Goal: Use online tool/utility: Use online tool/utility

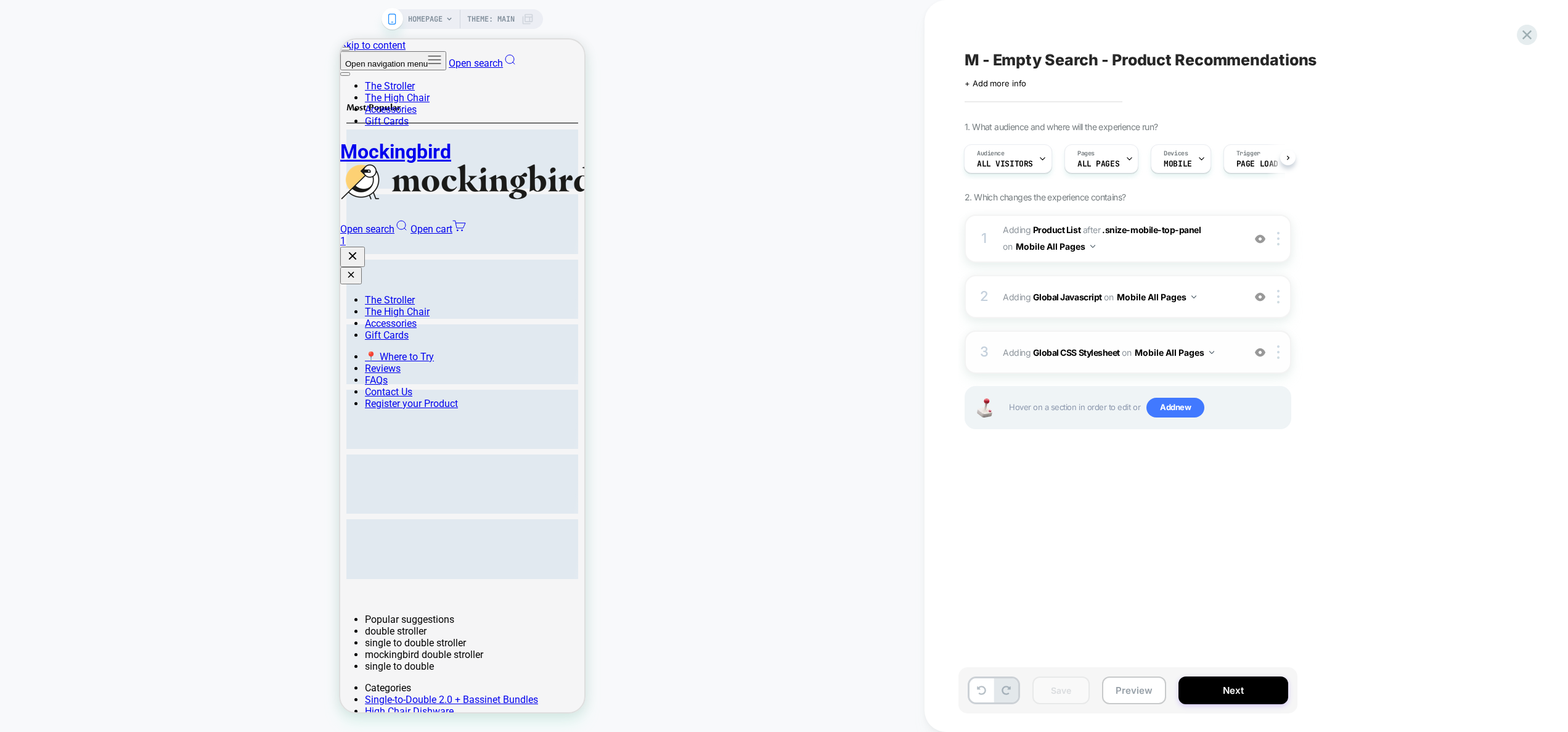
click at [1230, 363] on div "3 Adding Global CSS Stylesheet on Mobile All Pages Add Before Add After Copy to…" at bounding box center [1128, 352] width 327 height 43
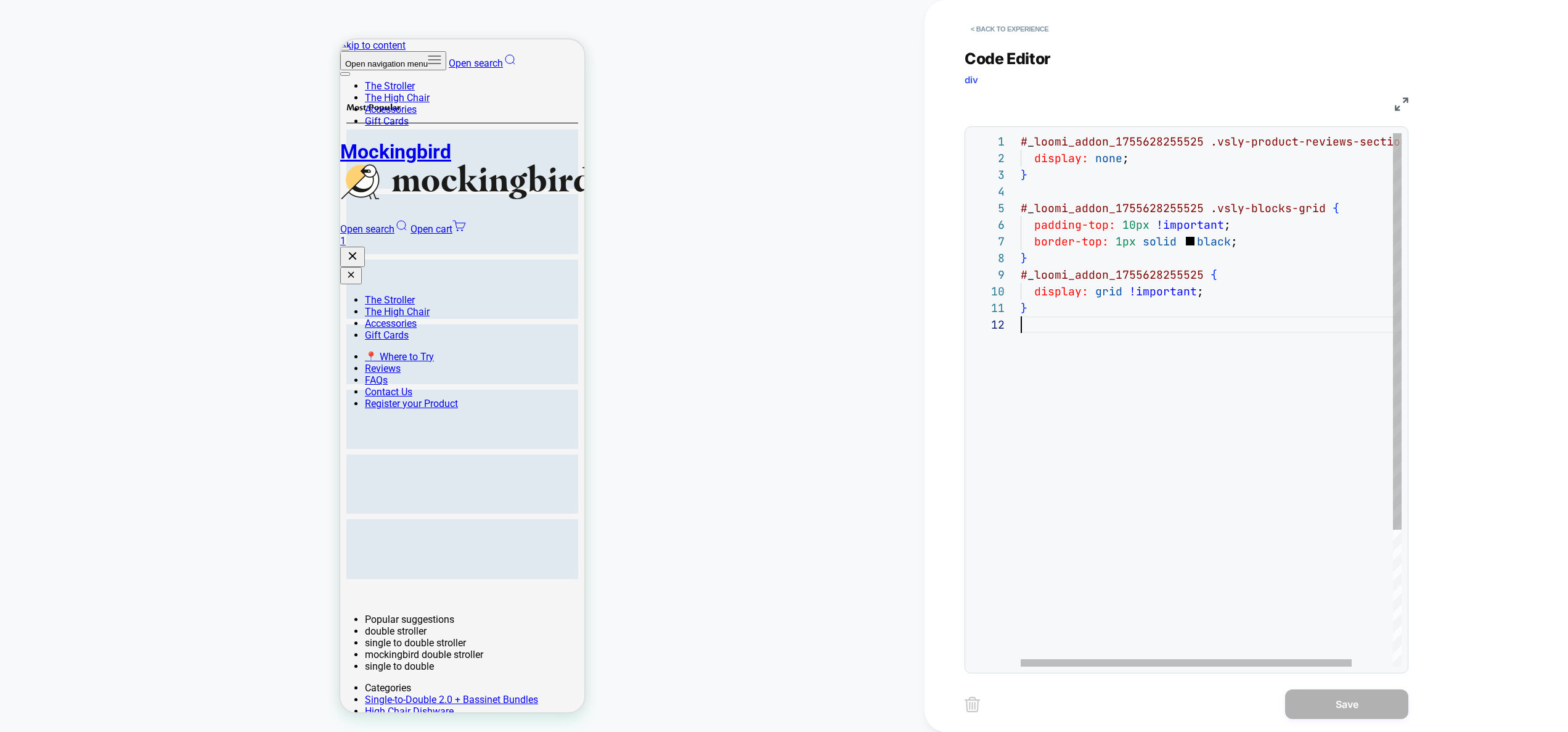
click at [1135, 432] on div "# _ loomi_addon_1755628255525 .vsly-product-reviews-section { display: none ; }…" at bounding box center [1234, 491] width 427 height 716
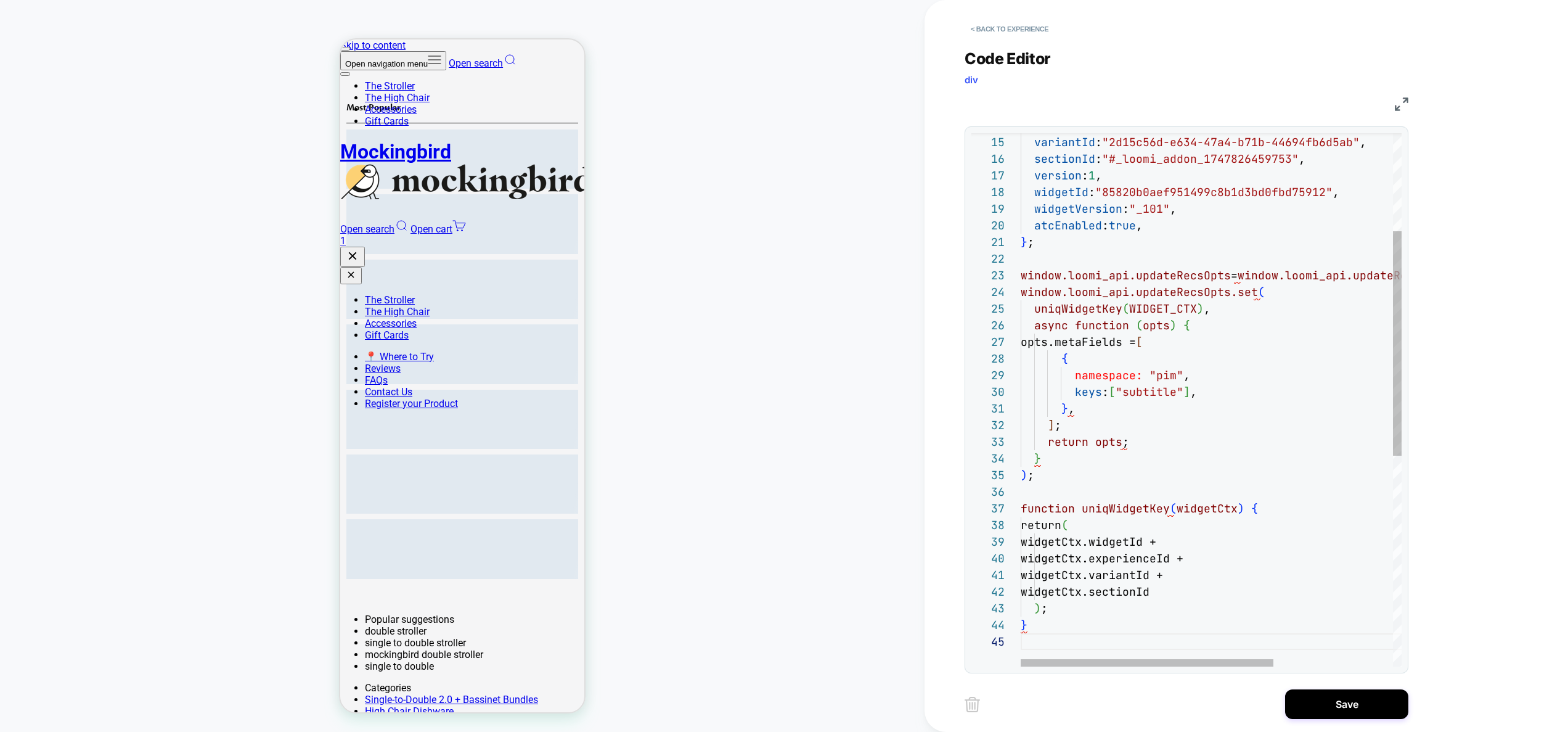
scroll to position [100, 153]
click at [1363, 336] on div "experienceId: "bde9e488-1a3e-44c1-9e9f-015c9ad115e4" , variantId : "2d15c56d-e6…" at bounding box center [1301, 533] width 561 height 1266
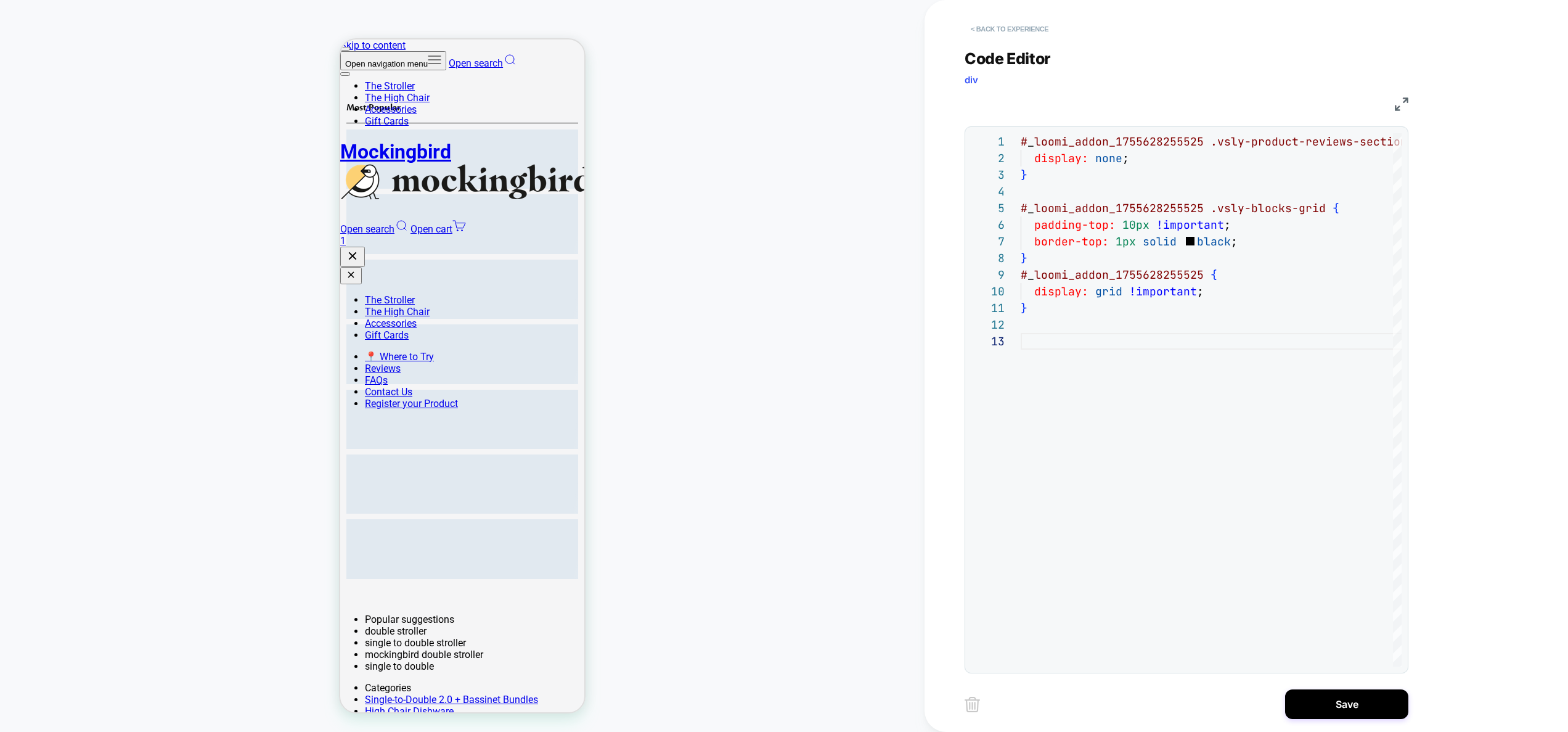
type textarea "*"
click at [1003, 32] on button "< Back to experience" at bounding box center [1010, 29] width 90 height 19
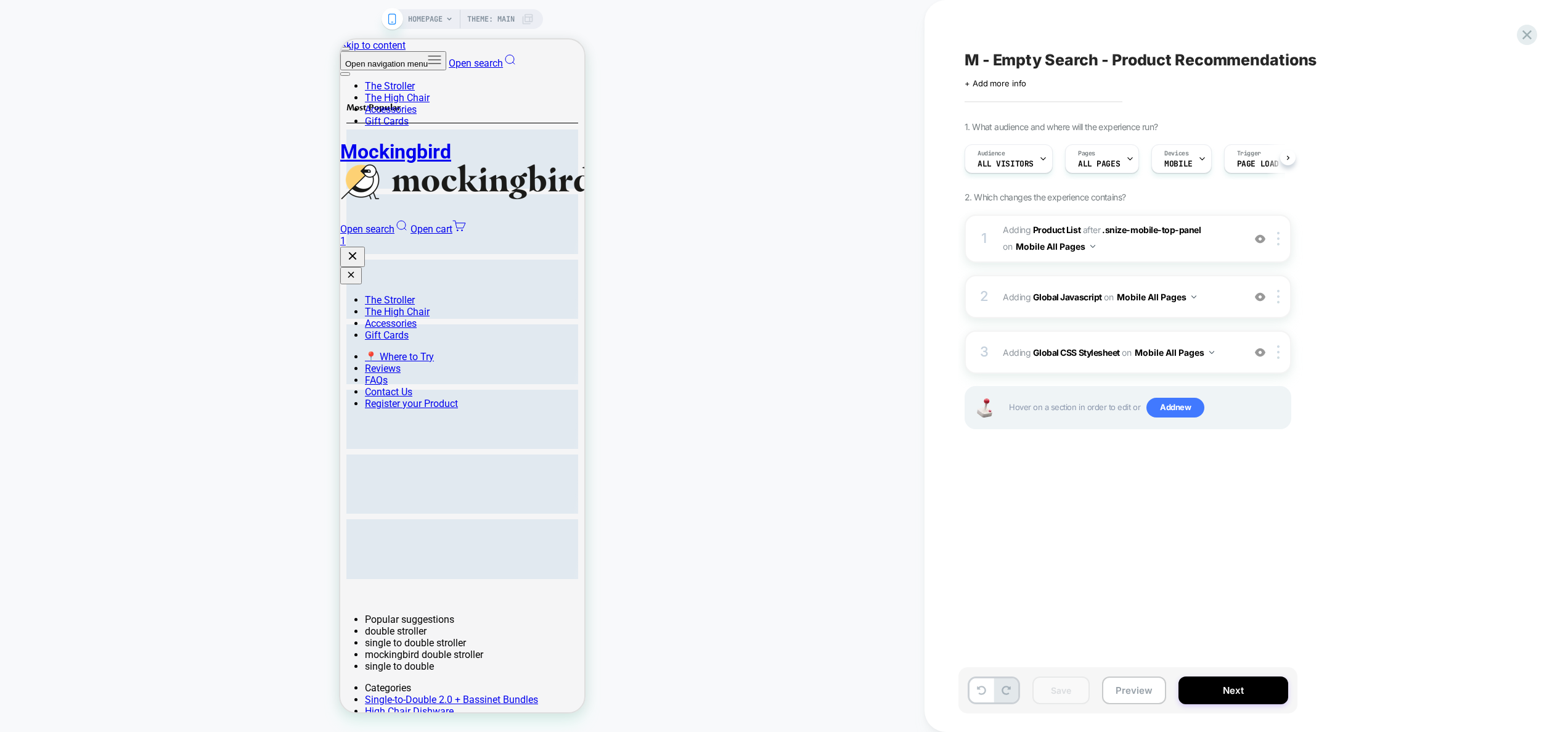
scroll to position [0, 1]
